Goal: Task Accomplishment & Management: Manage account settings

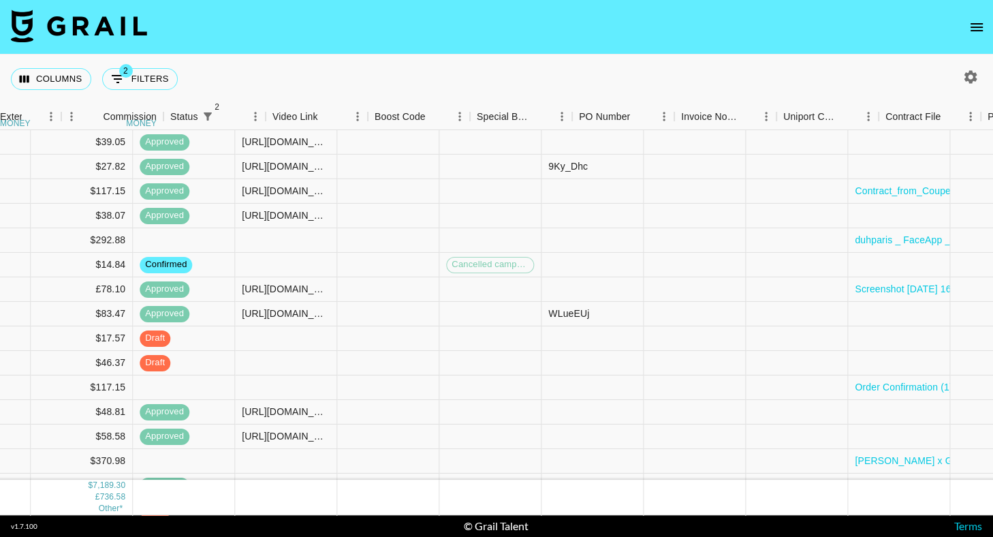
scroll to position [146, 1219]
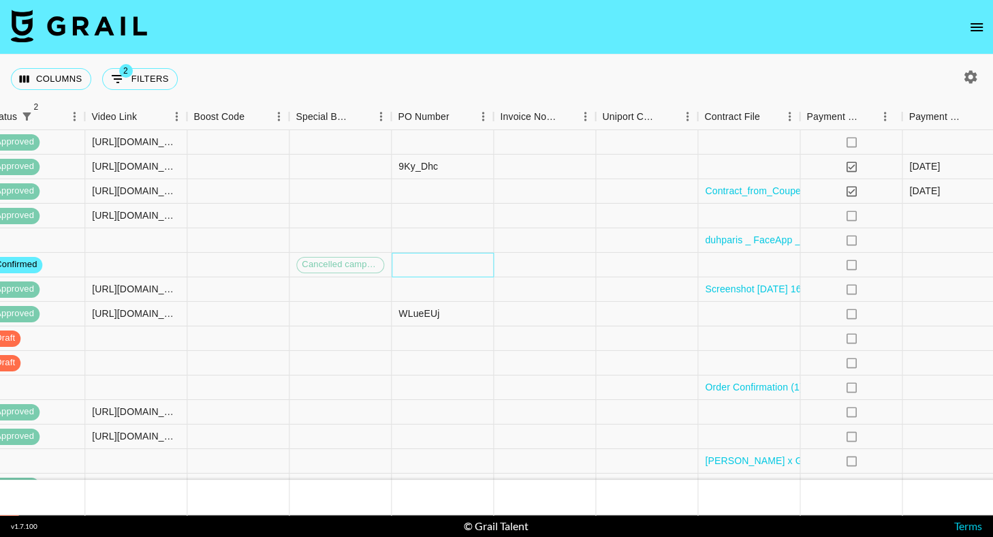
click at [414, 270] on div at bounding box center [443, 265] width 102 height 25
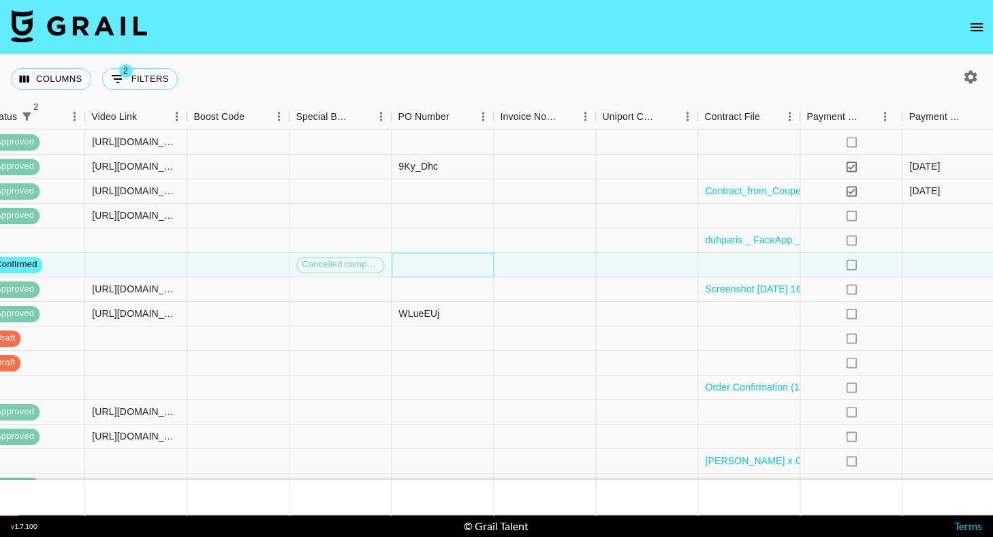
click at [414, 270] on div at bounding box center [443, 265] width 102 height 25
type input "V7jI9gA"
click at [608, 67] on div "Columns 2 Filters + Booking" at bounding box center [496, 78] width 993 height 49
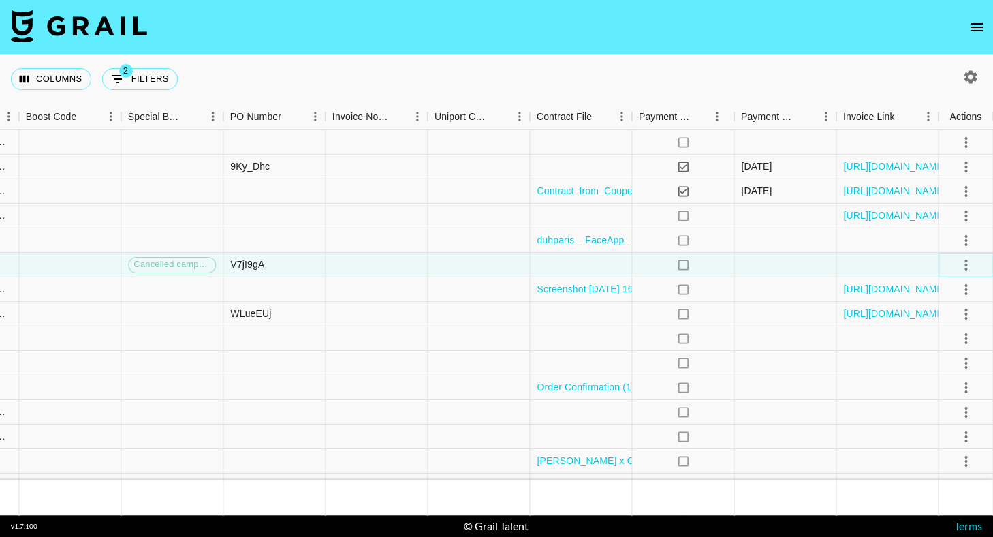
click at [963, 263] on icon "select merge strategy" at bounding box center [965, 264] width 16 height 16
click at [962, 387] on li "Approve" at bounding box center [948, 391] width 89 height 25
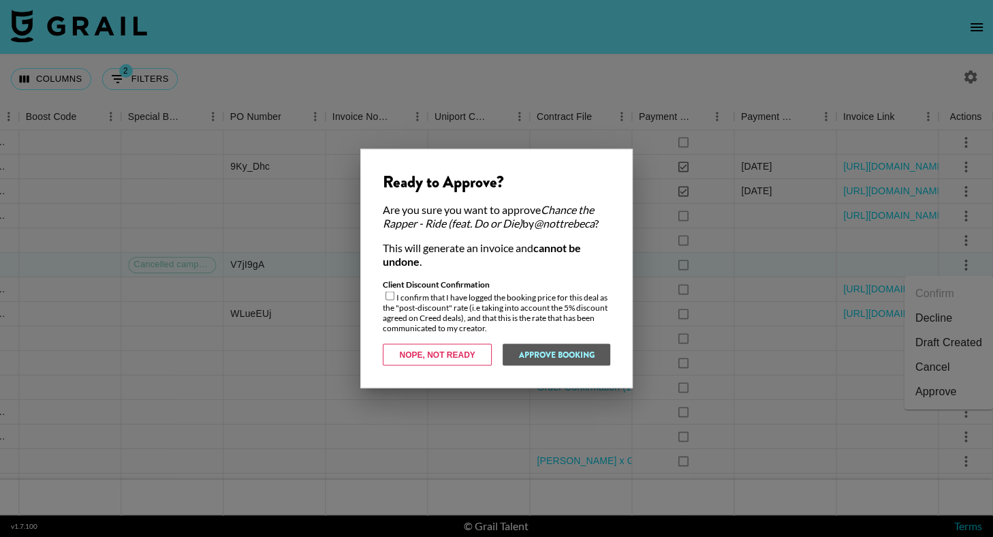
click at [391, 298] on input "checkbox" at bounding box center [389, 295] width 9 height 9
checkbox input "true"
click at [585, 363] on button "Approve Booking" at bounding box center [556, 355] width 108 height 22
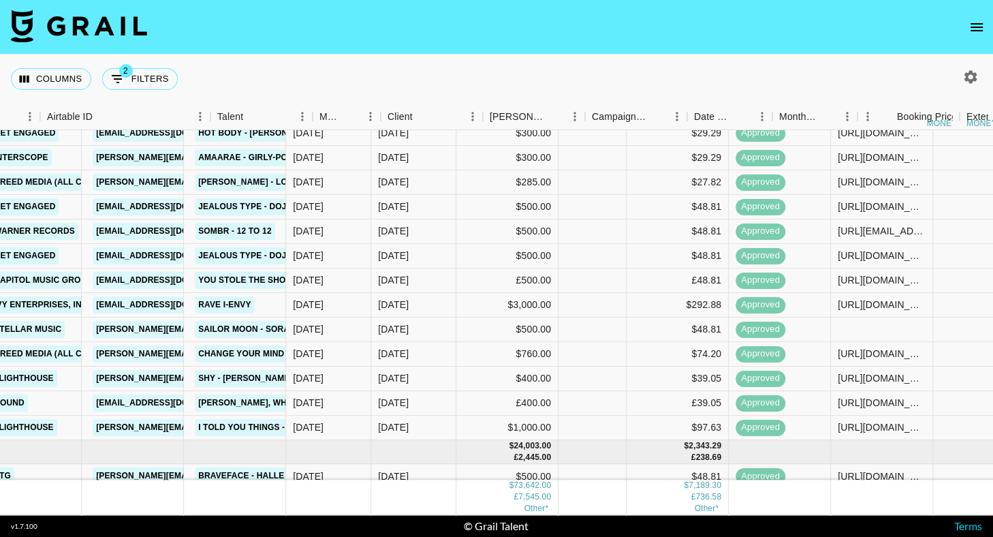
scroll to position [803, 0]
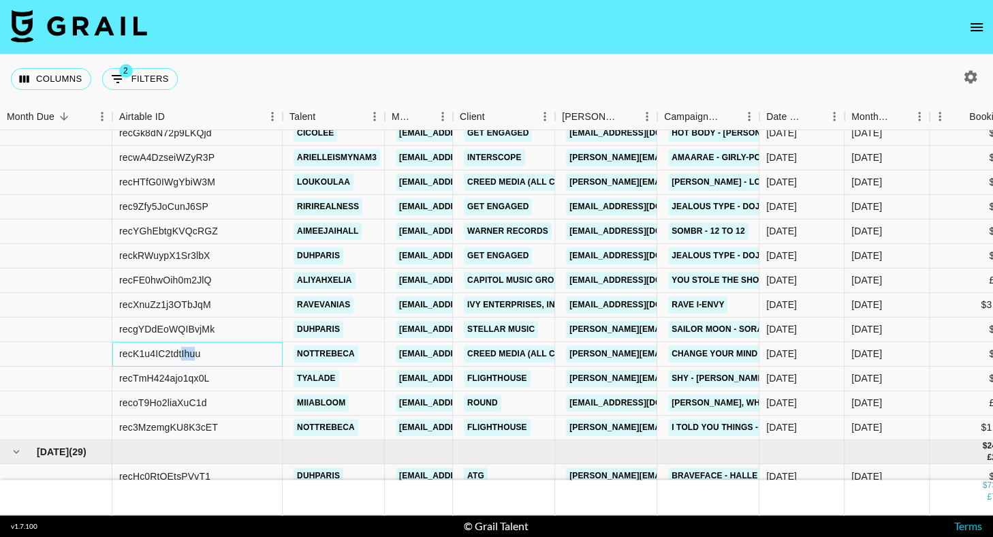
drag, startPoint x: 195, startPoint y: 355, endPoint x: 180, endPoint y: 355, distance: 15.0
click at [180, 355] on div "recK1u4IC2tdtIhuu" at bounding box center [159, 354] width 81 height 14
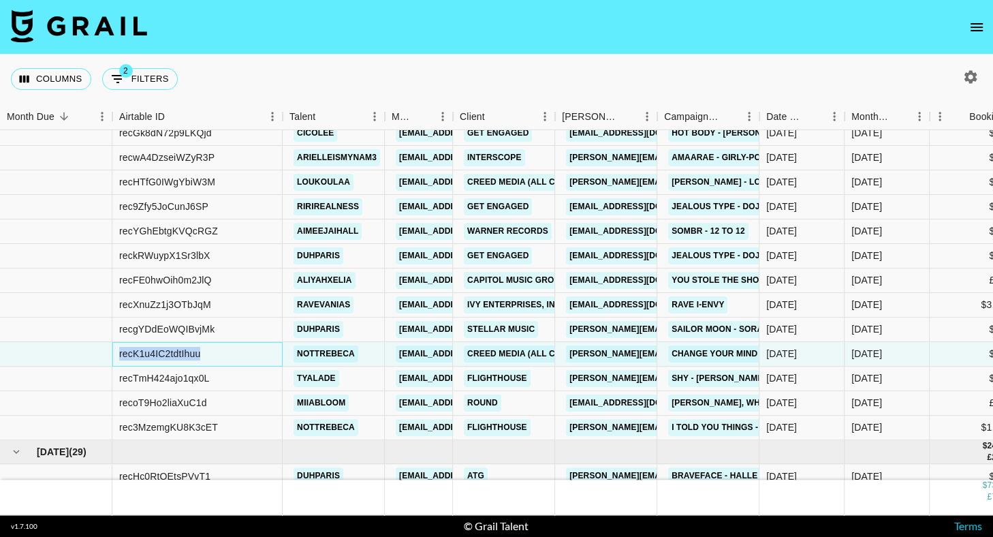
drag, startPoint x: 204, startPoint y: 353, endPoint x: 119, endPoint y: 351, distance: 84.4
click at [119, 351] on div "recK1u4IC2tdtIhuu" at bounding box center [197, 354] width 170 height 25
copy div "recK1u4IC2tdtIhuu"
click at [412, 424] on link "[EMAIL_ADDRESS][DOMAIN_NAME]" at bounding box center [472, 427] width 153 height 17
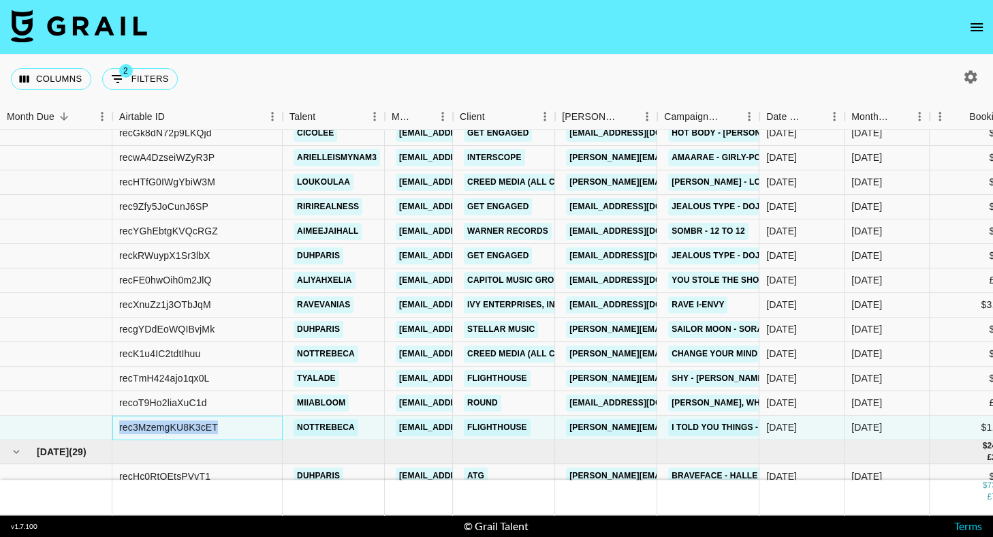
drag, startPoint x: 222, startPoint y: 429, endPoint x: 118, endPoint y: 430, distance: 103.5
click at [118, 430] on div "rec3MzemgKU8K3cET" at bounding box center [197, 427] width 170 height 25
copy div "rec3MzemgKU8K3cET"
click at [460, 57] on div "Columns 2 Filters + Booking" at bounding box center [496, 78] width 993 height 49
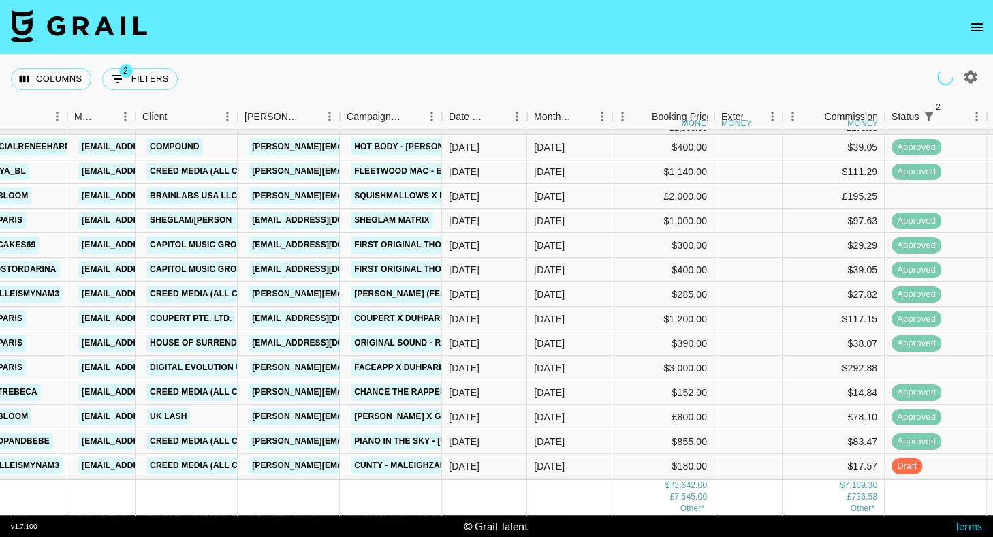
scroll to position [0, 317]
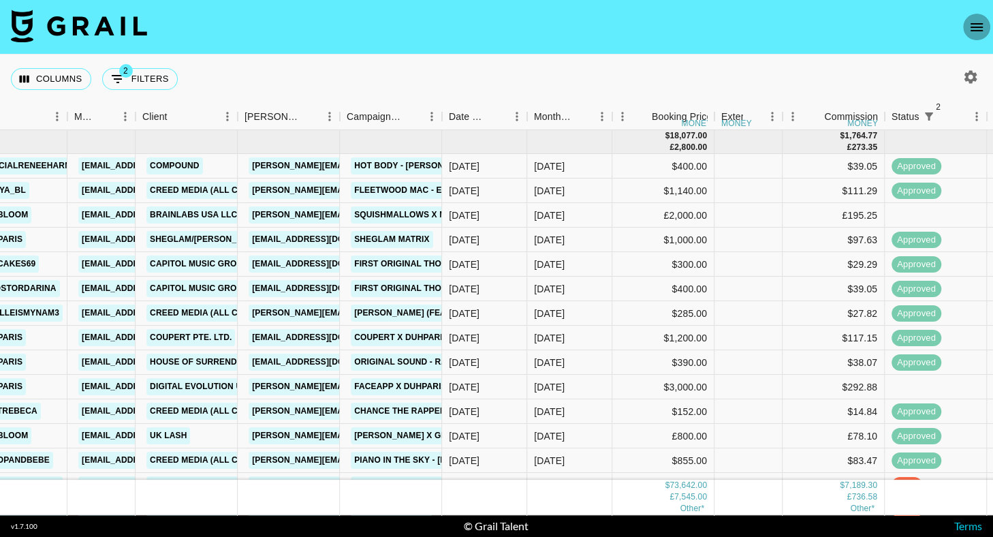
click at [976, 25] on icon "open drawer" at bounding box center [976, 27] width 16 height 16
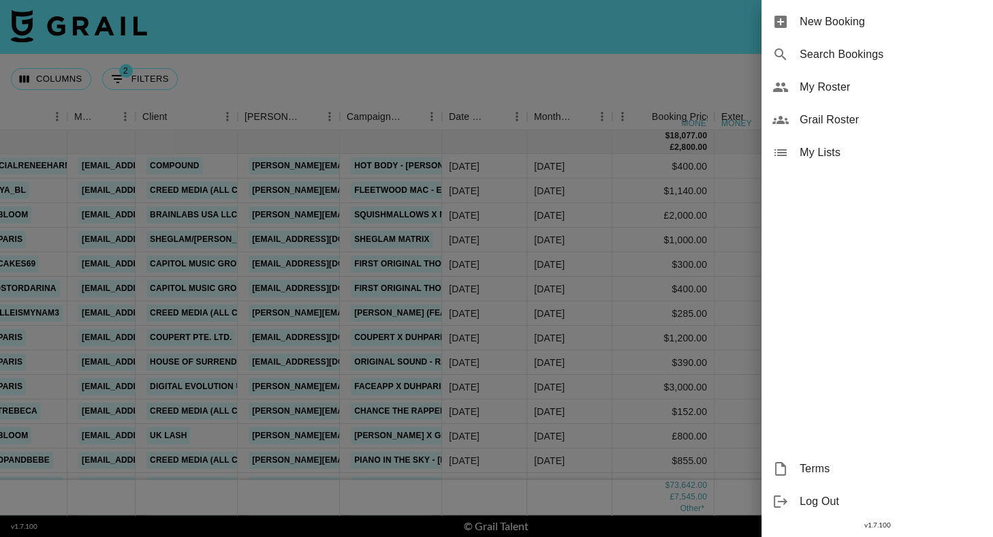
click at [828, 91] on span "My Roster" at bounding box center [890, 87] width 182 height 16
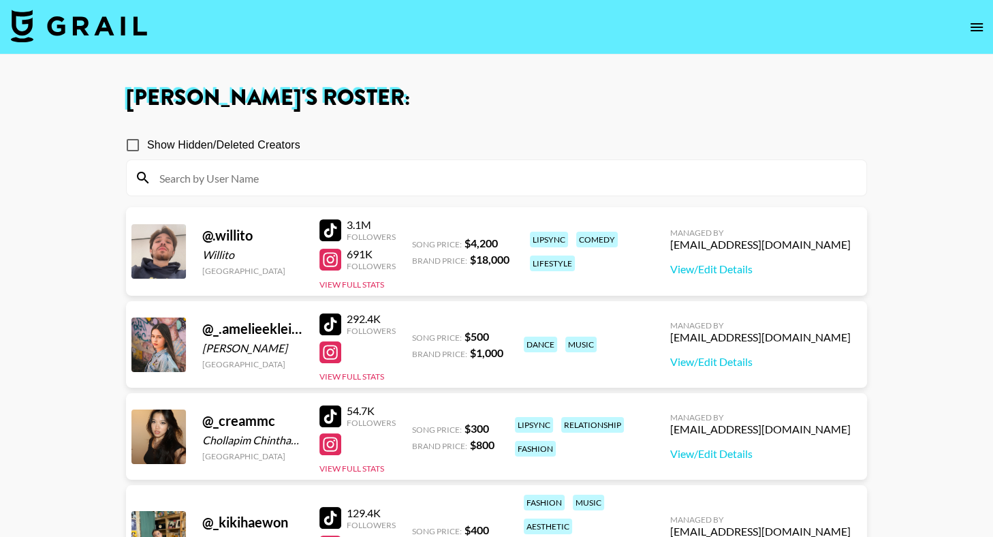
click at [349, 173] on input at bounding box center [504, 178] width 707 height 22
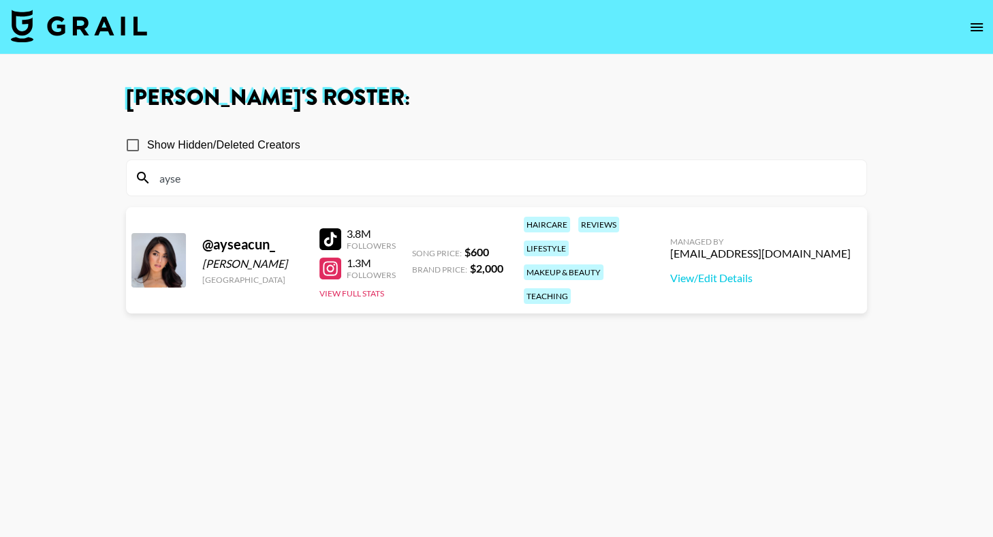
type input "ayse"
drag, startPoint x: 332, startPoint y: 231, endPoint x: 415, endPoint y: 13, distance: 233.2
click at [0, 0] on section "[PERSON_NAME] 's Roster: Show Hidden/Deleted Creators ayse @ ayseacun_ [PERSON_…" at bounding box center [496, 317] width 993 height 635
click at [219, 165] on div "ayse" at bounding box center [496, 177] width 739 height 35
click at [219, 185] on input "ayse" at bounding box center [504, 178] width 707 height 22
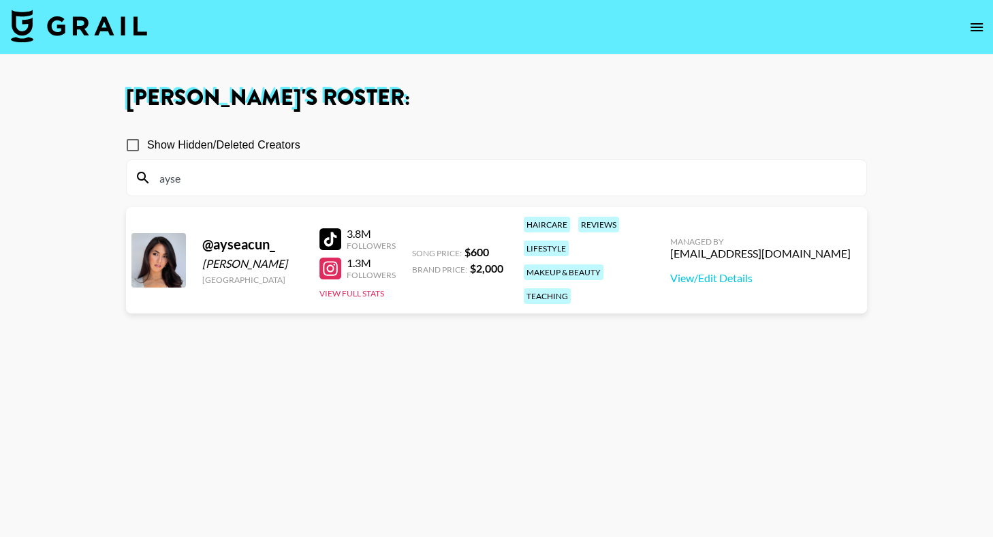
click at [219, 185] on input "ayse" at bounding box center [504, 178] width 707 height 22
